Goal: Check status: Check status

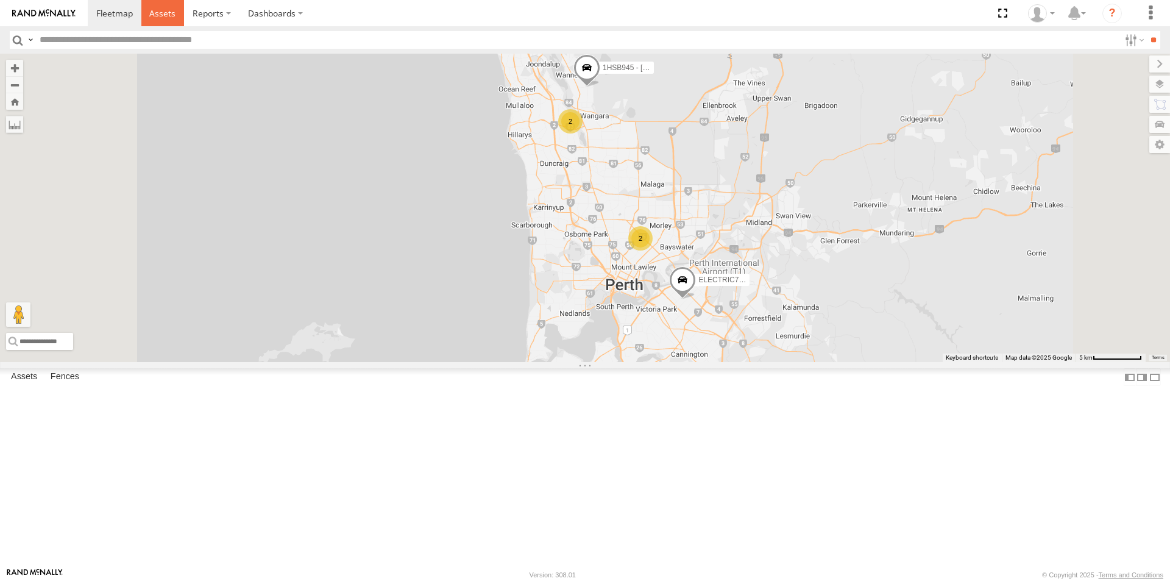
click at [157, 13] on span at bounding box center [162, 13] width 26 height 12
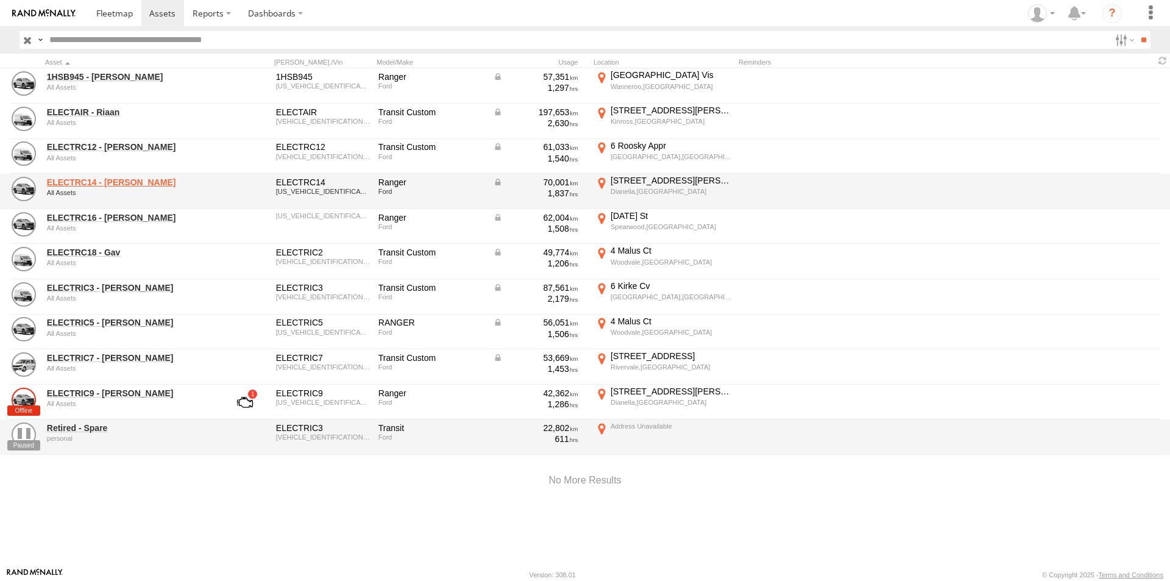
click at [91, 180] on link "ELECTRC14 - [PERSON_NAME]" at bounding box center [130, 182] width 167 height 11
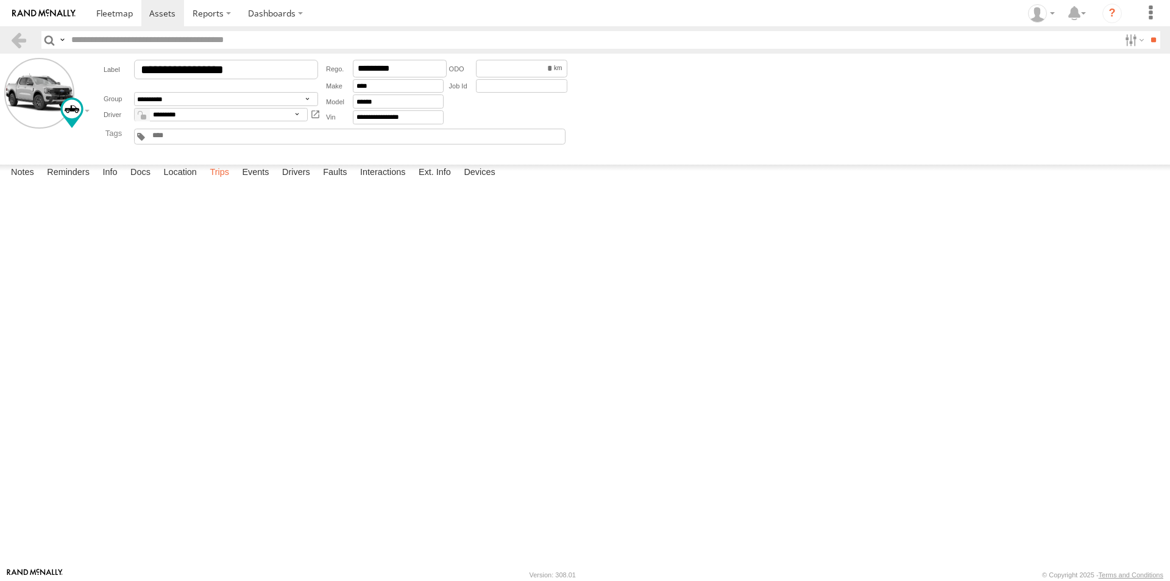
click at [221, 182] on label "Trips" at bounding box center [220, 173] width 32 height 17
click at [0, 0] on div "Roosky Appr" at bounding box center [0, 0] width 0 height 0
click at [0, 0] on area at bounding box center [0, 0] width 0 height 0
click at [0, 0] on button "Satellite" at bounding box center [0, 0] width 0 height 0
drag, startPoint x: 672, startPoint y: 221, endPoint x: 658, endPoint y: 351, distance: 131.3
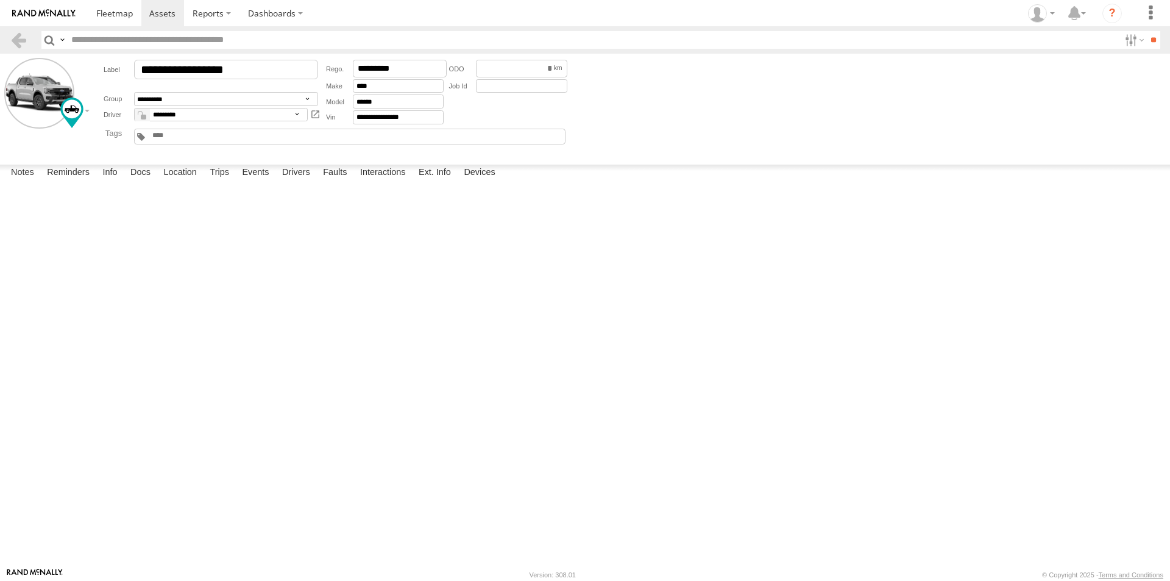
click at [0, 0] on div at bounding box center [0, 0] width 0 height 0
drag, startPoint x: 666, startPoint y: 252, endPoint x: 660, endPoint y: 372, distance: 119.6
click at [0, 0] on div at bounding box center [0, 0] width 0 height 0
drag, startPoint x: 74, startPoint y: 226, endPoint x: 646, endPoint y: 341, distance: 584.0
click at [0, 0] on div "To activate drag with keyboard, press Alt + Enter. Once in keyboard drag state,…" at bounding box center [0, 0] width 0 height 0
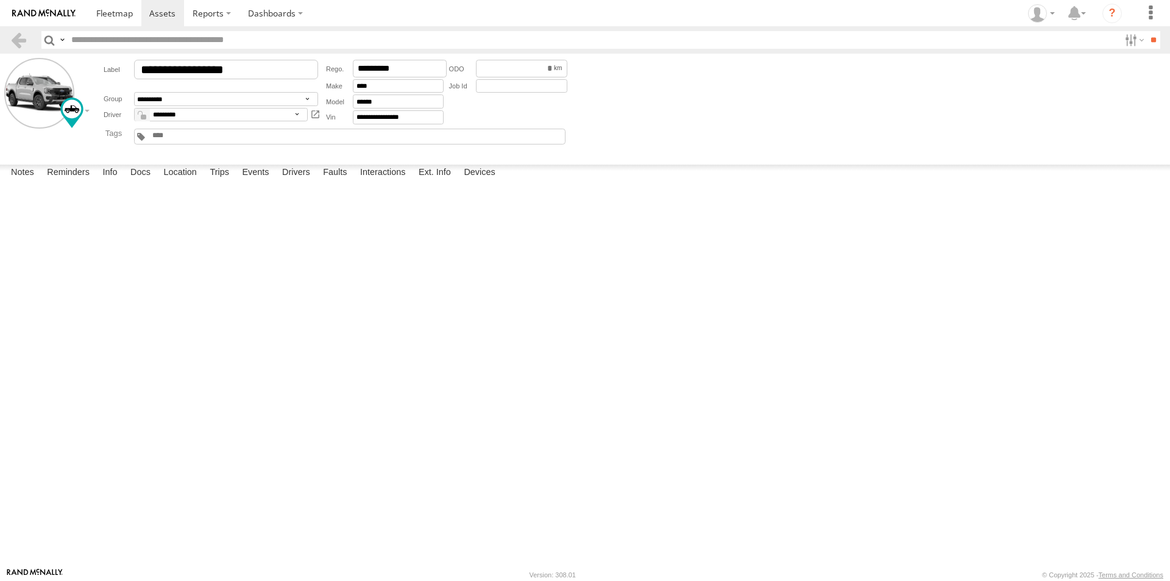
click at [0, 0] on div "Map" at bounding box center [0, 0] width 0 height 0
click at [0, 0] on div "Location Details" at bounding box center [0, 0] width 0 height 0
click at [0, 0] on label "×" at bounding box center [0, 0] width 0 height 0
click at [0, 0] on div "Roosky Appr" at bounding box center [0, 0] width 0 height 0
click at [0, 0] on label "×" at bounding box center [0, 0] width 0 height 0
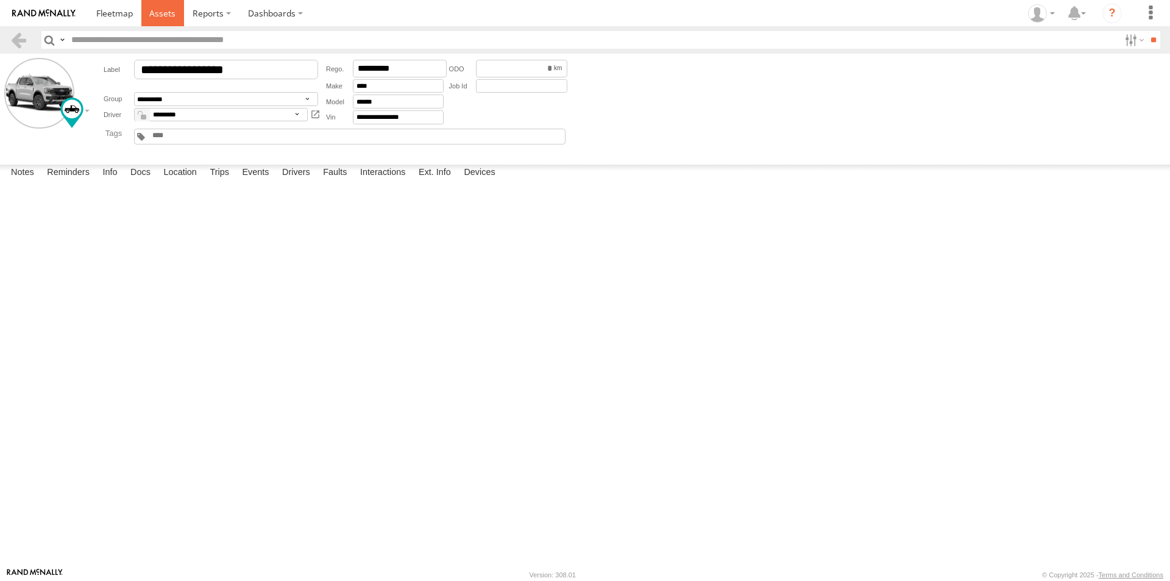
click at [168, 10] on span at bounding box center [162, 13] width 26 height 12
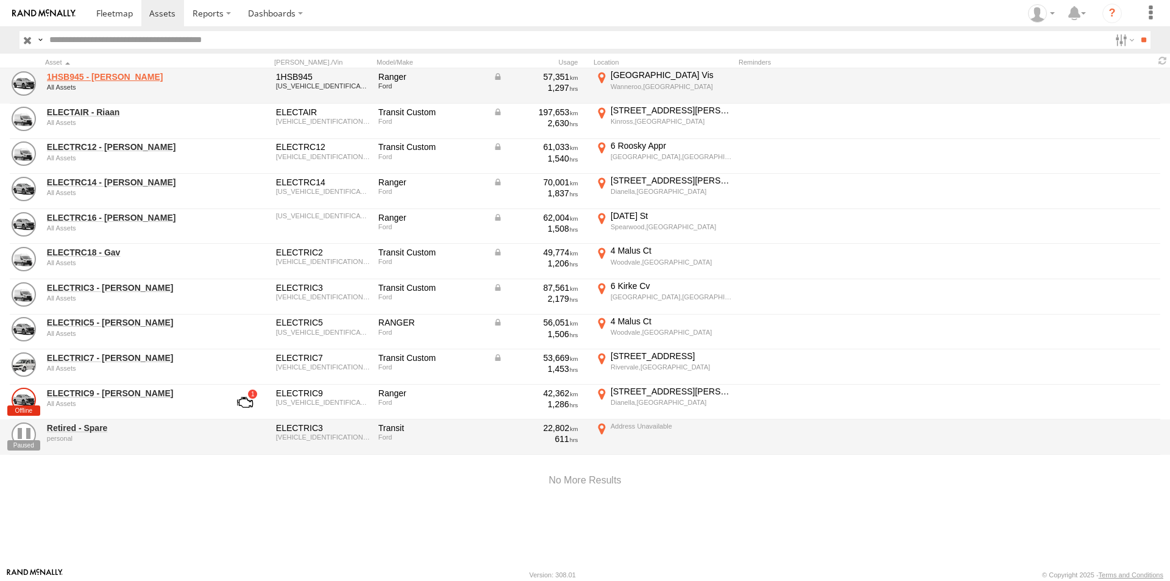
click at [79, 74] on link "1HSB945 - Ben" at bounding box center [130, 76] width 167 height 11
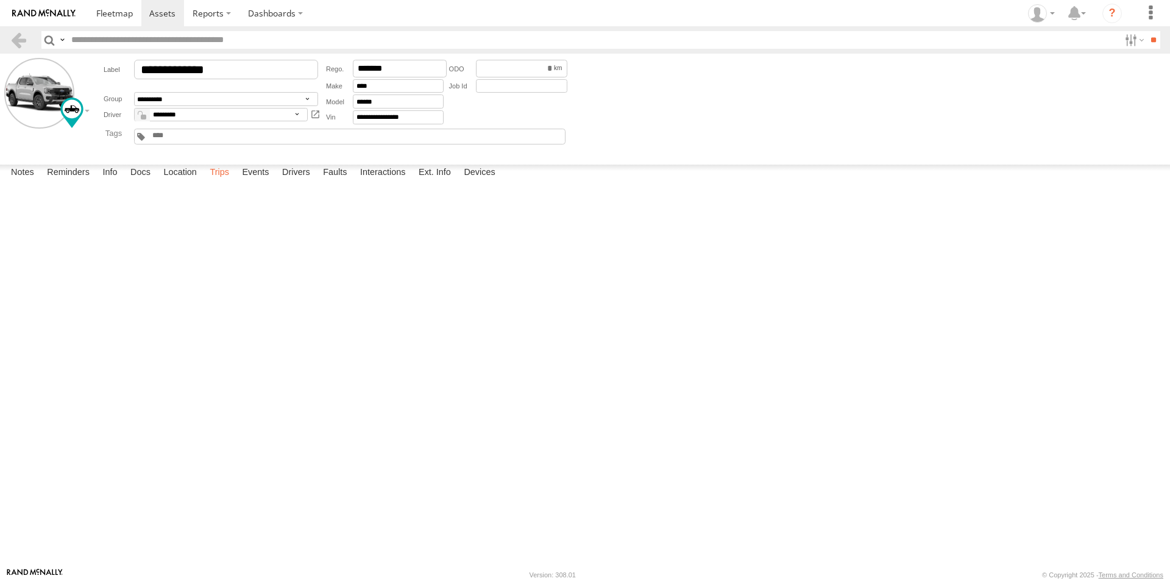
click at [223, 182] on label "Trips" at bounding box center [220, 173] width 32 height 17
click at [0, 0] on label "21 Ariti Ave Wanneroo,WA -31.75786 115.80533" at bounding box center [0, 0] width 0 height 0
click at [0, 0] on label "×" at bounding box center [0, 0] width 0 height 0
